Goal: Find specific page/section: Find specific page/section

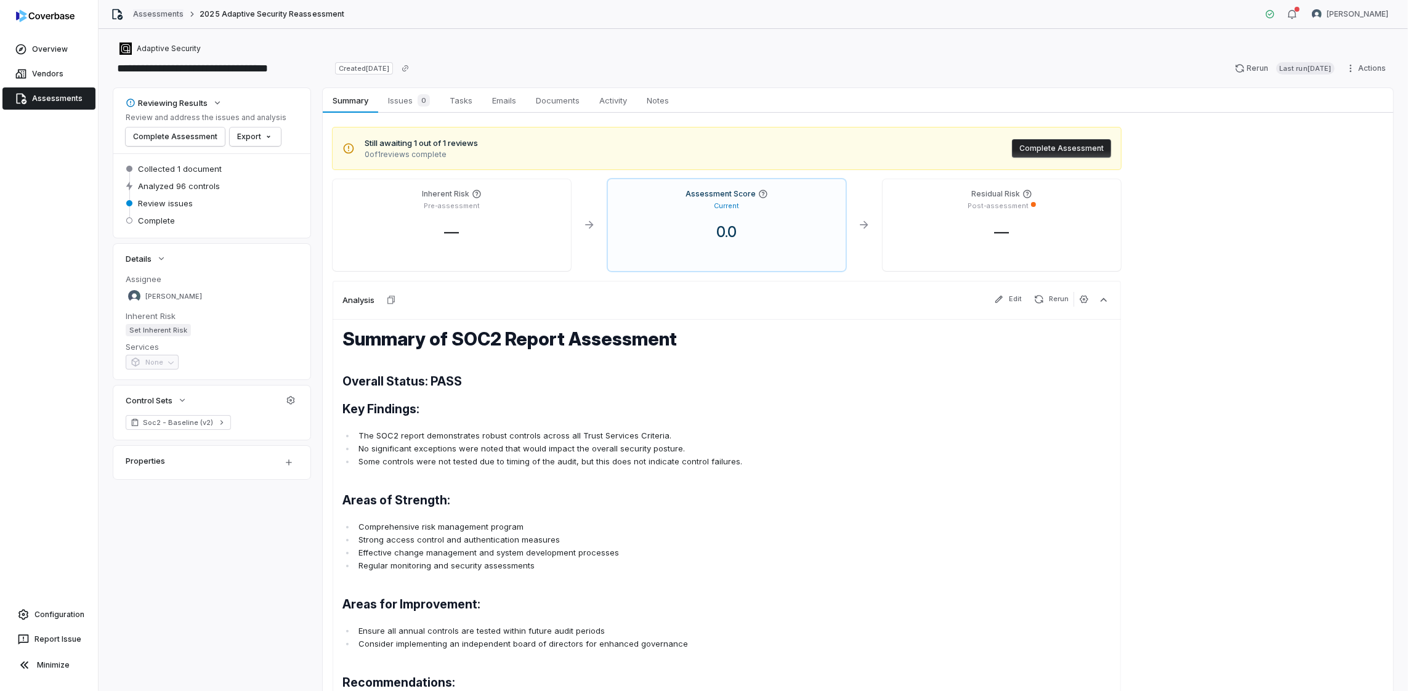
click at [158, 11] on link "Assessments" at bounding box center [158, 14] width 51 height 10
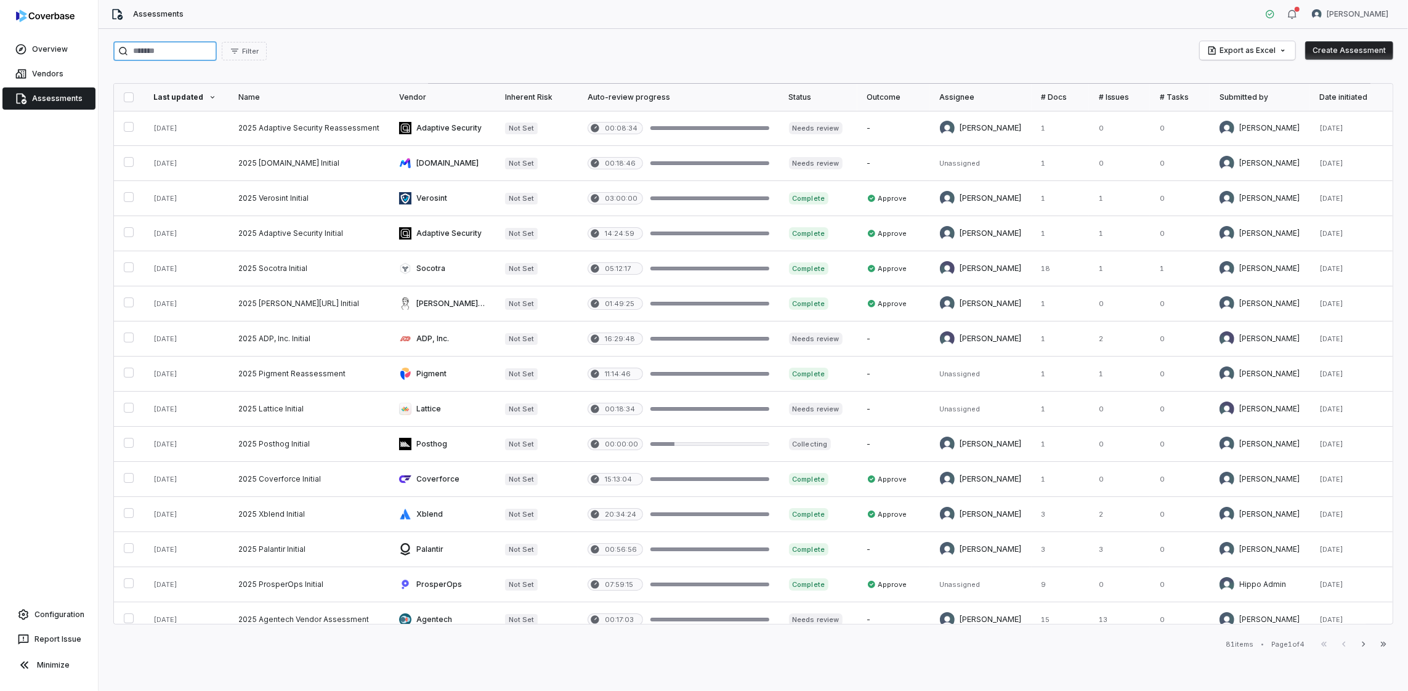
click at [184, 52] on input "search" at bounding box center [164, 51] width 103 height 20
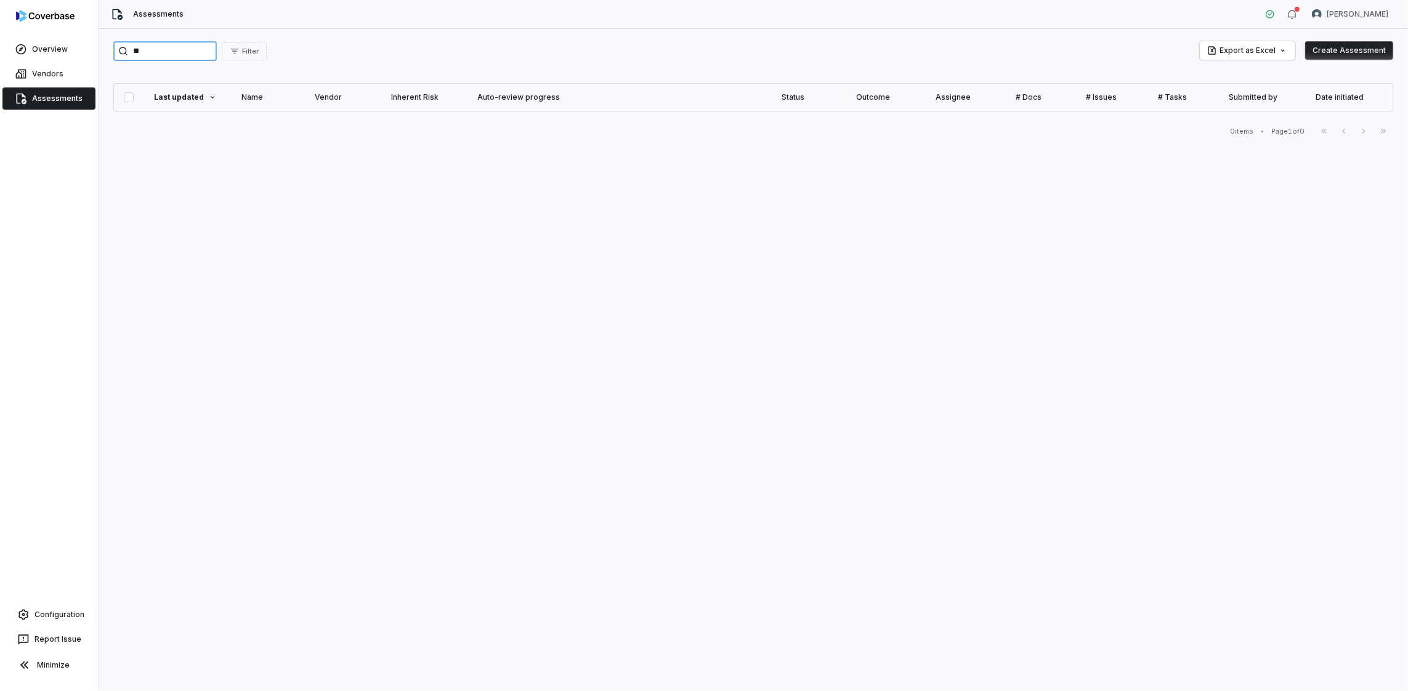
type input "*"
